Goal: Task Accomplishment & Management: Use online tool/utility

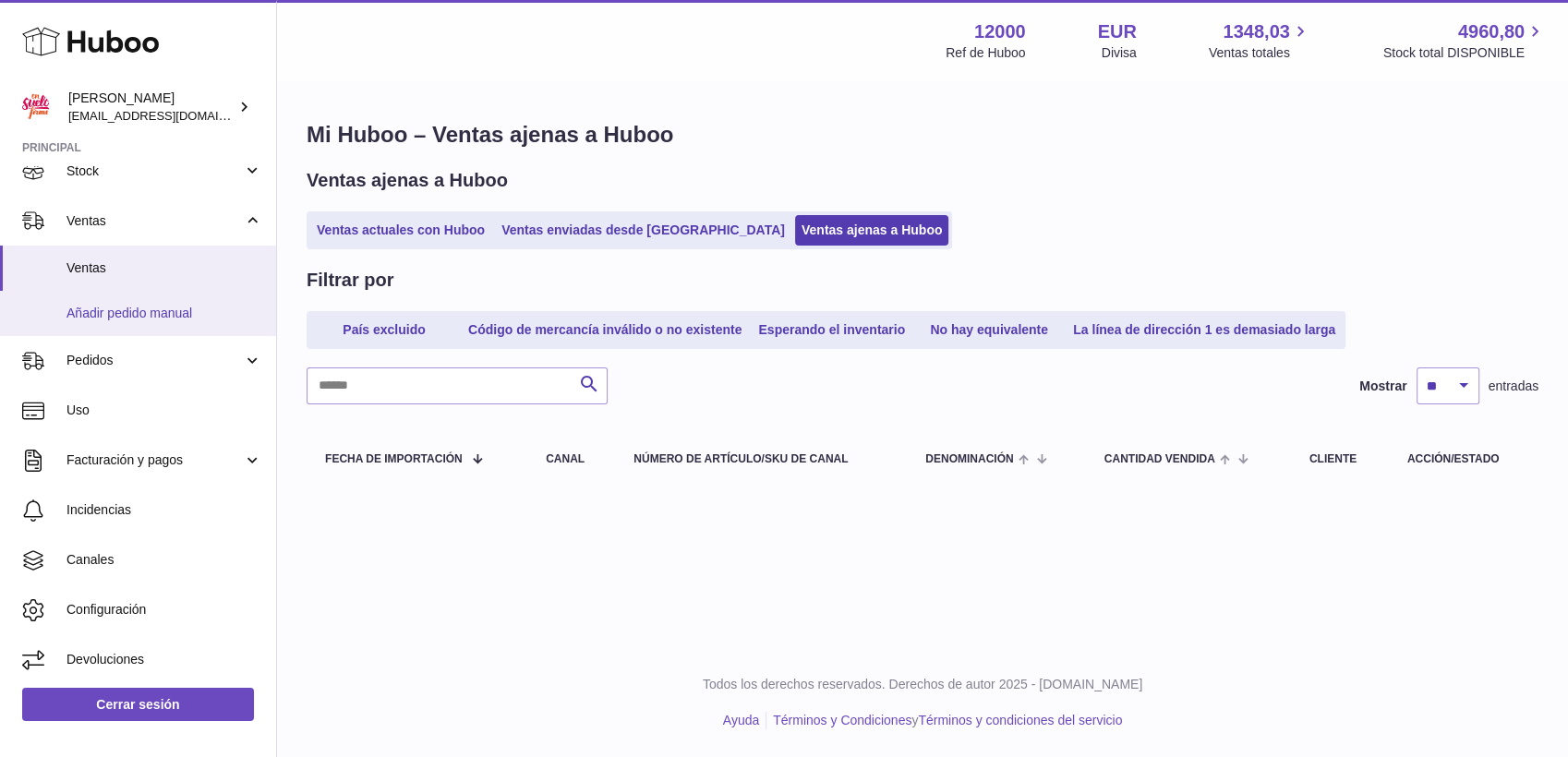
scroll to position [18, 0]
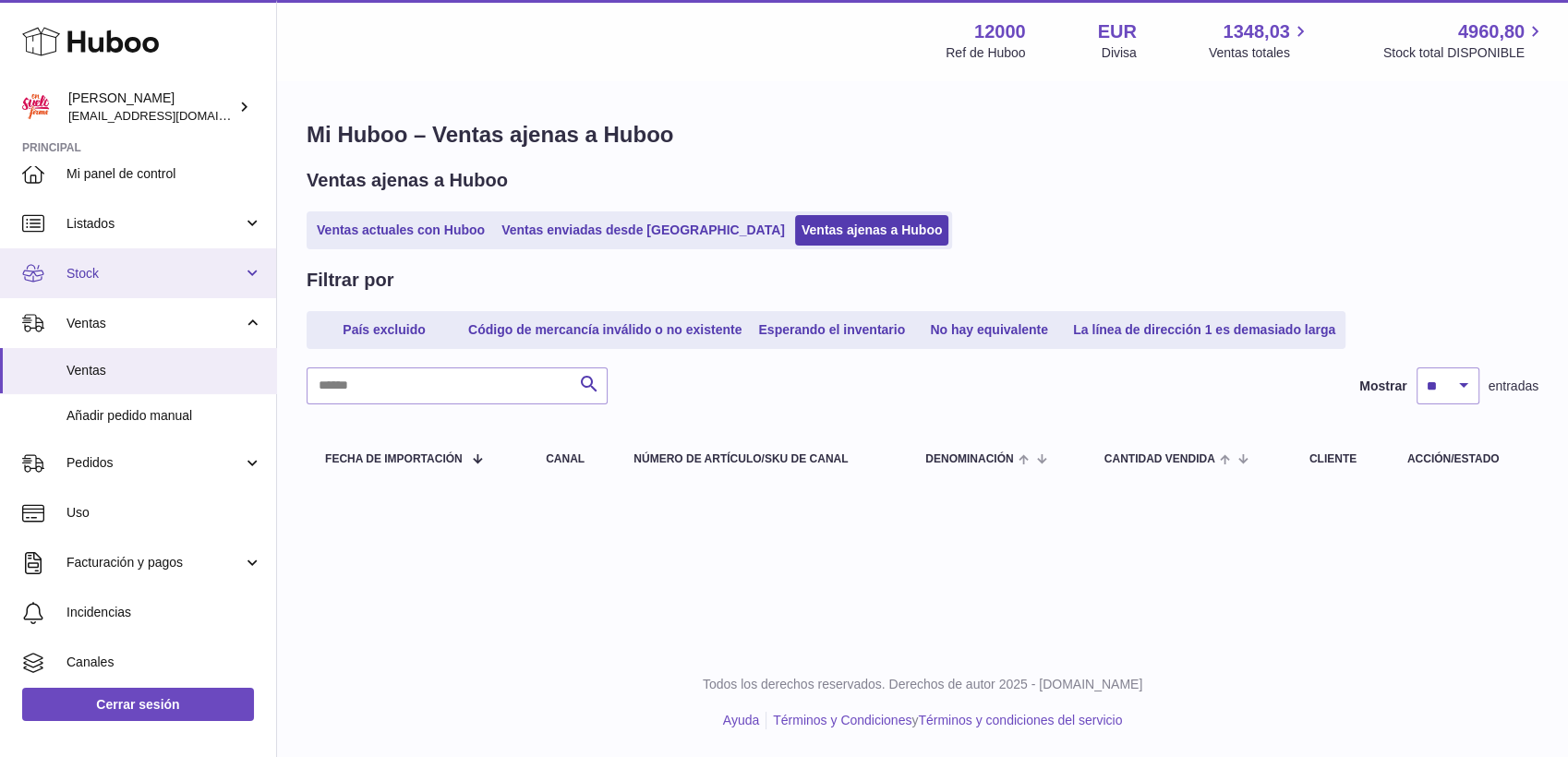
click at [103, 282] on link "Stock" at bounding box center [138, 273] width 276 height 50
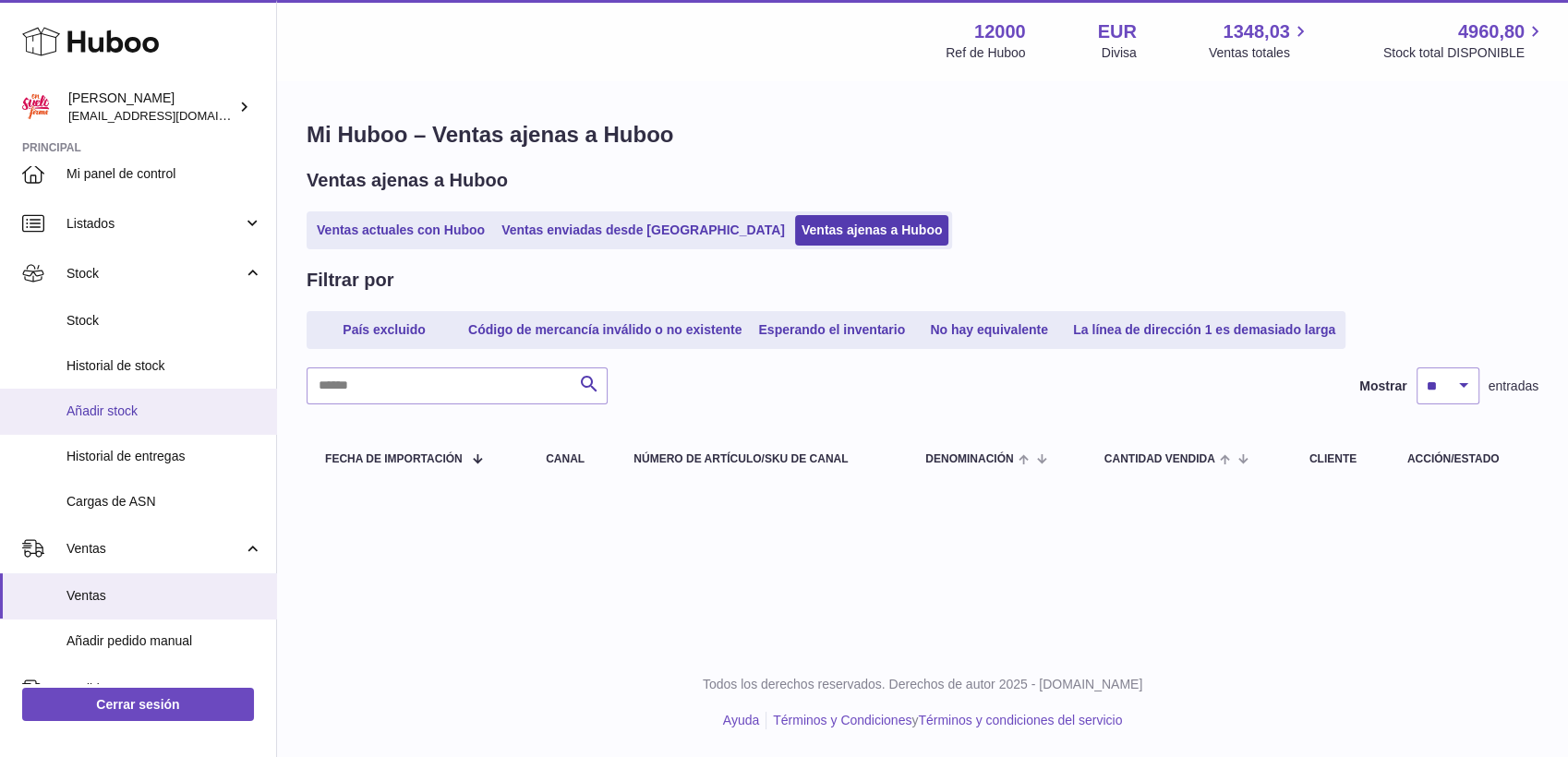
click at [124, 417] on span "Añadir stock" at bounding box center [163, 411] width 196 height 18
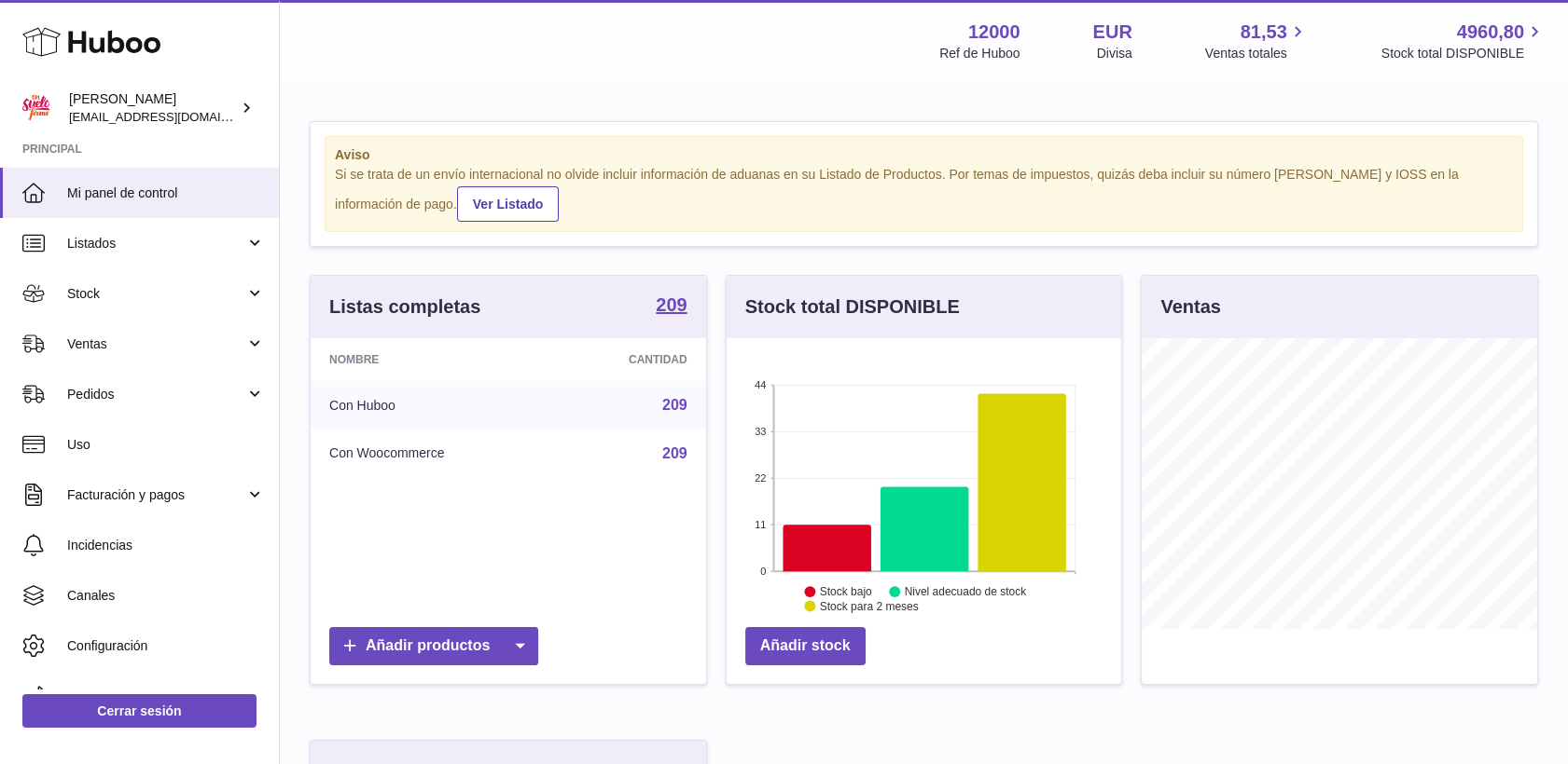
scroll to position [291, 395]
click at [91, 287] on span "Stock" at bounding box center [156, 294] width 178 height 18
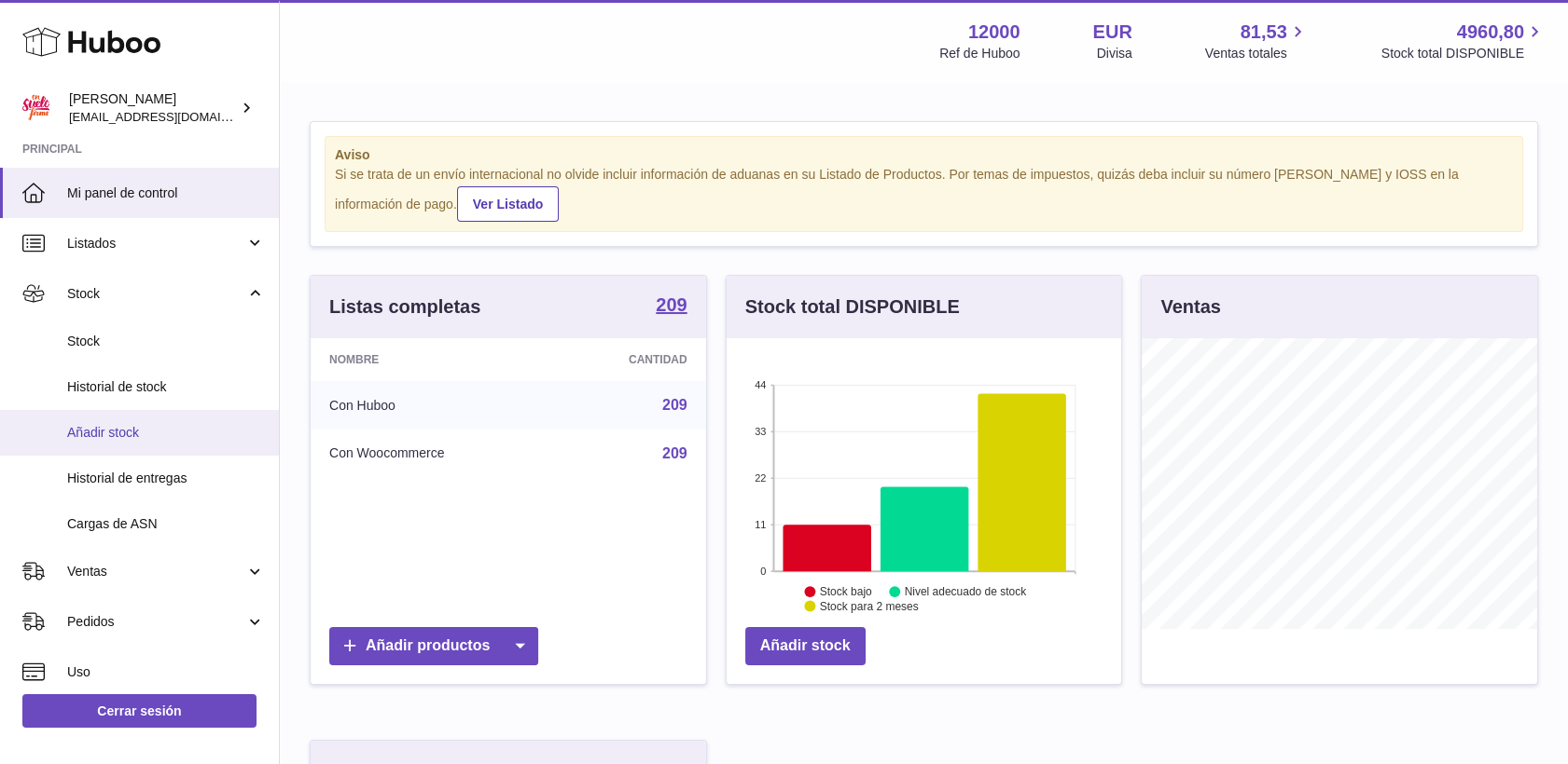
click at [121, 429] on span "Añadir stock" at bounding box center [165, 433] width 198 height 18
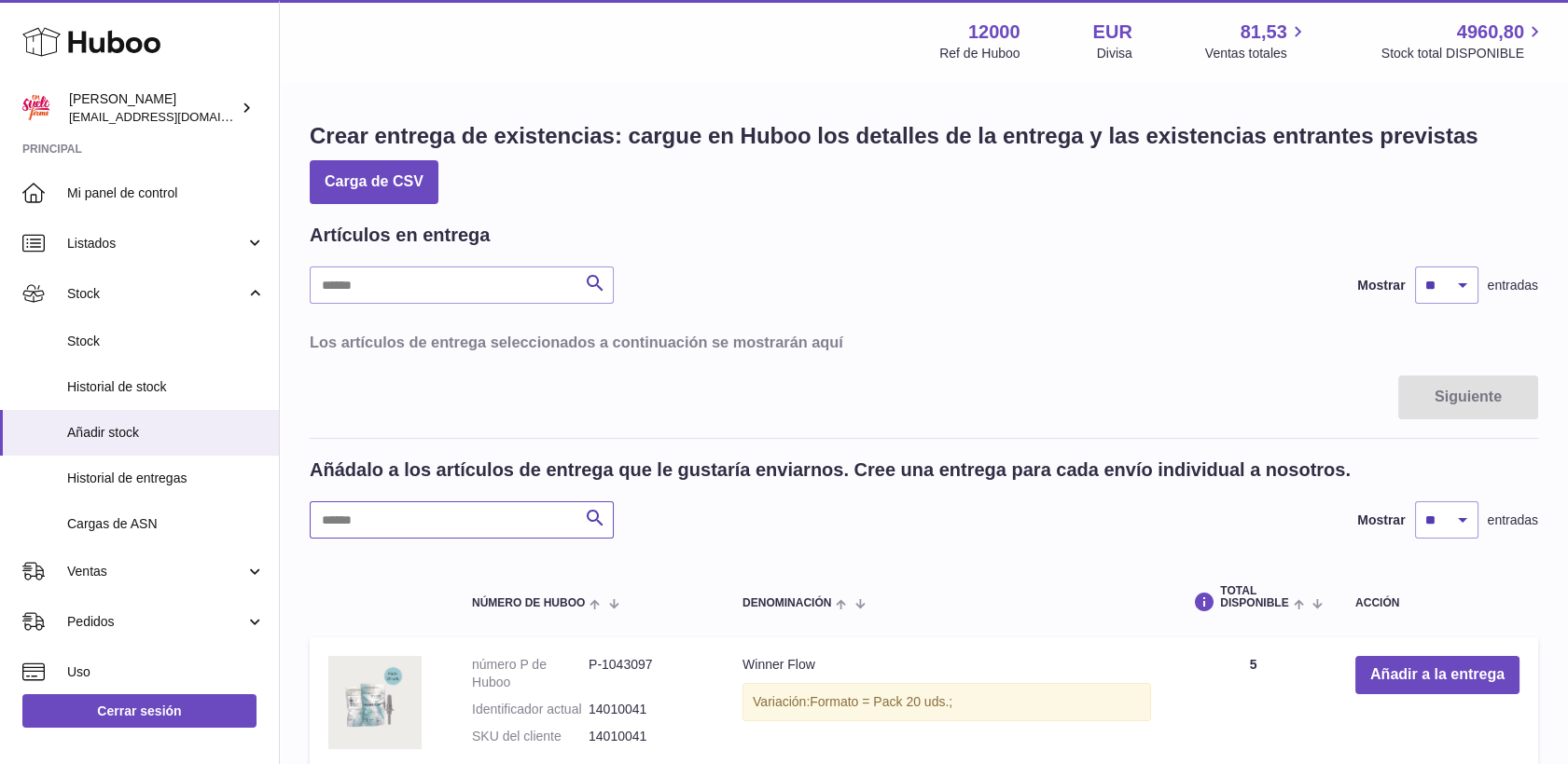
click at [538, 514] on input "text" at bounding box center [461, 520] width 304 height 37
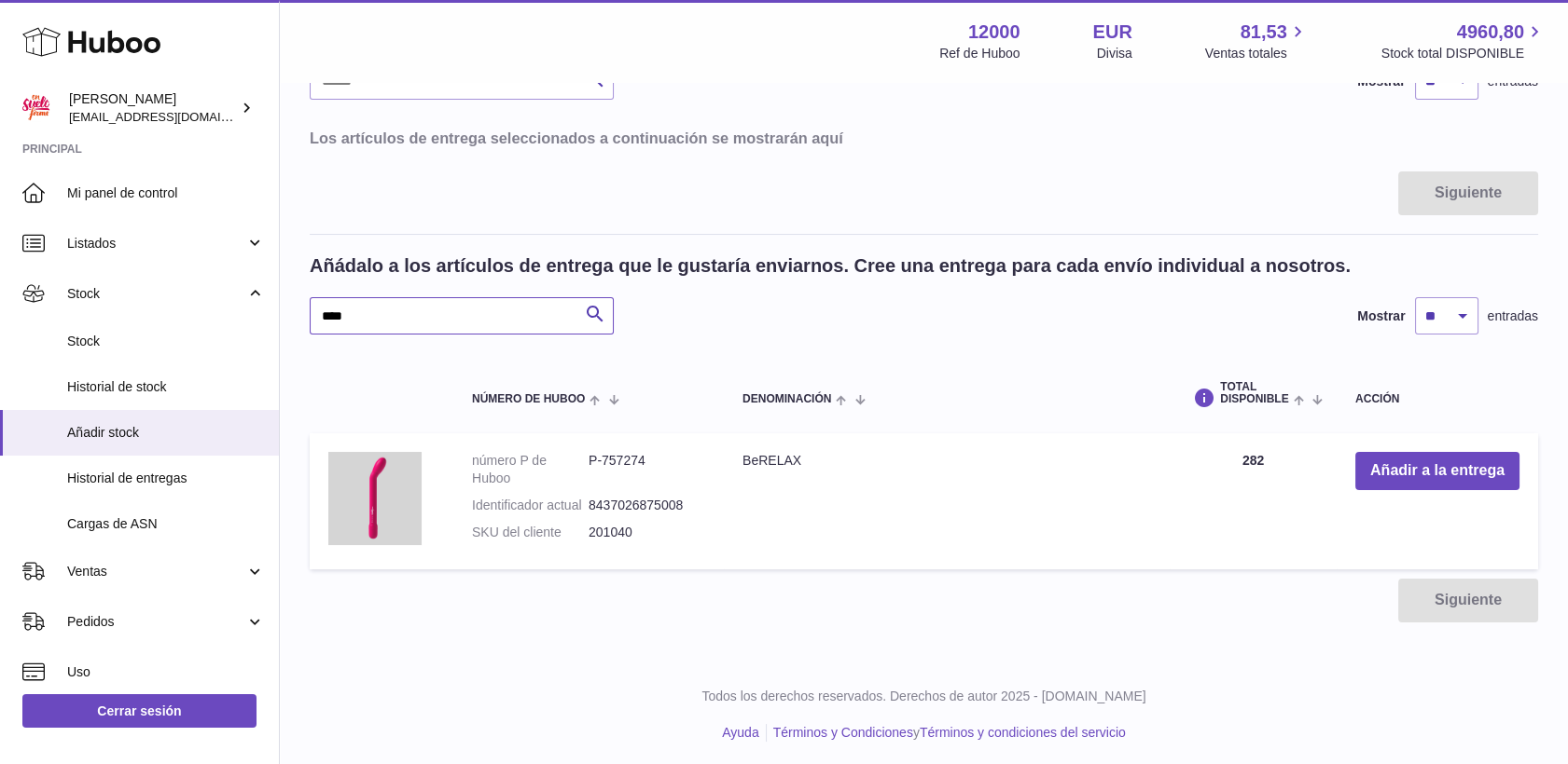
scroll to position [207, 0]
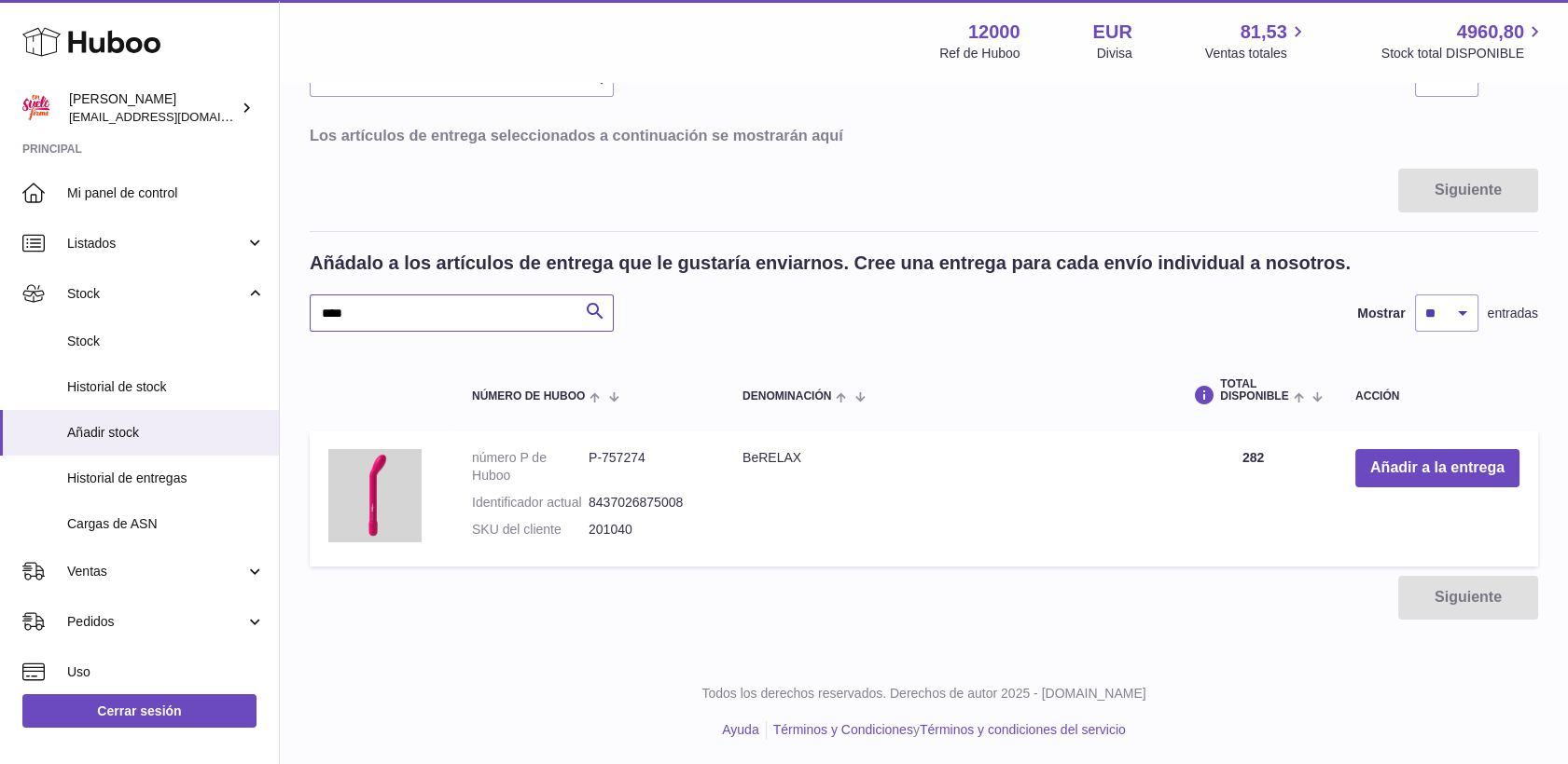
type input "****"
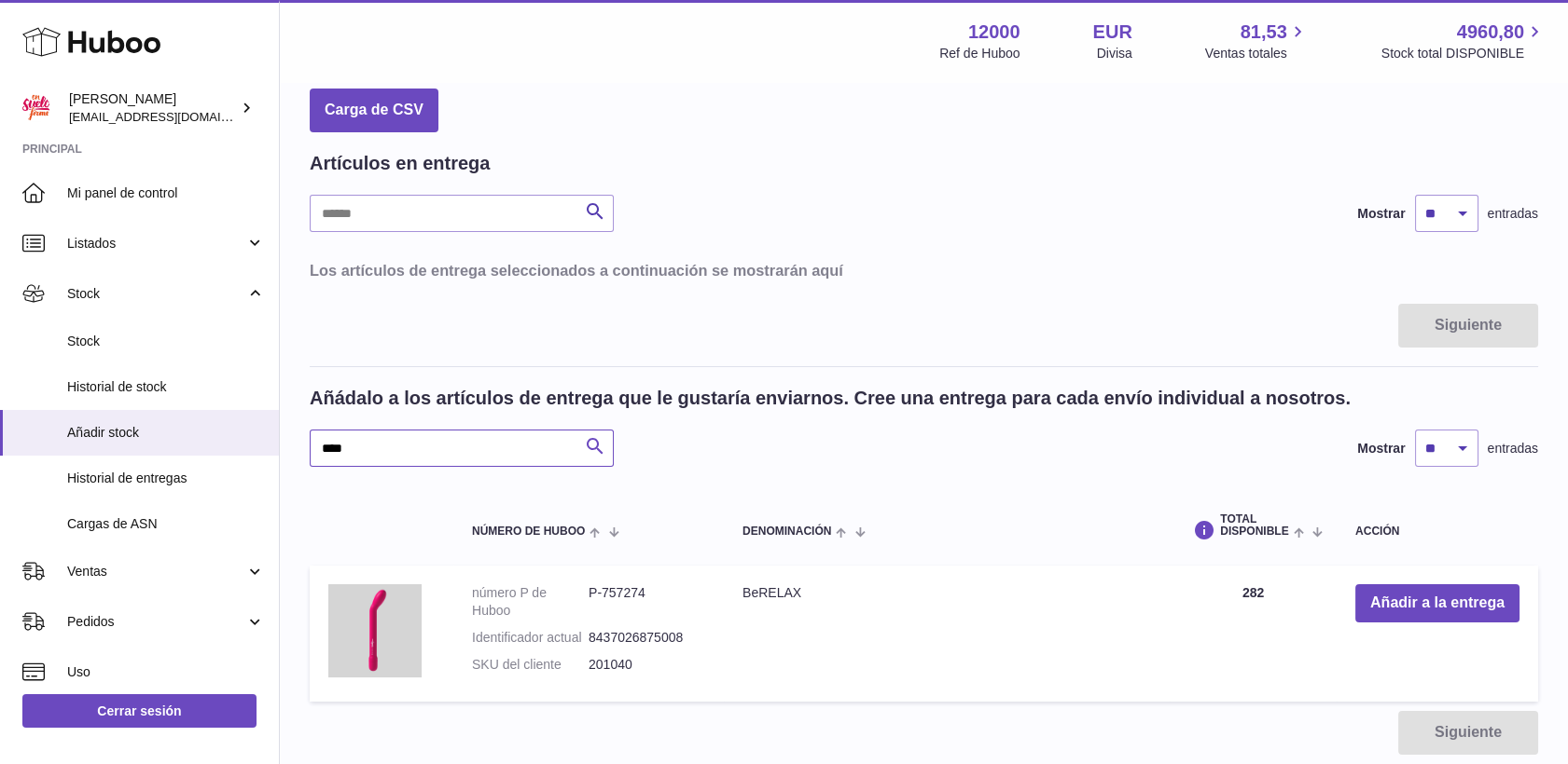
scroll to position [0, 0]
